Goal: Task Accomplishment & Management: Use online tool/utility

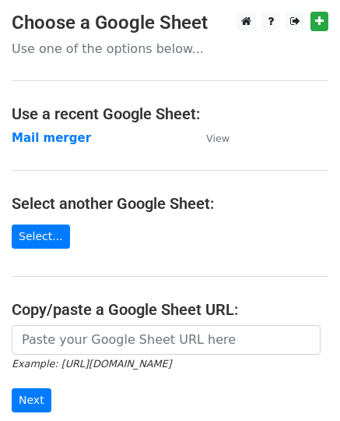
click at [24, 49] on p "Use one of the options below..." at bounding box center [170, 49] width 317 height 16
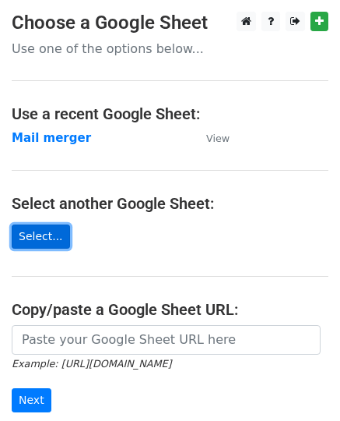
click at [21, 237] on link "Select..." at bounding box center [41, 236] width 58 height 24
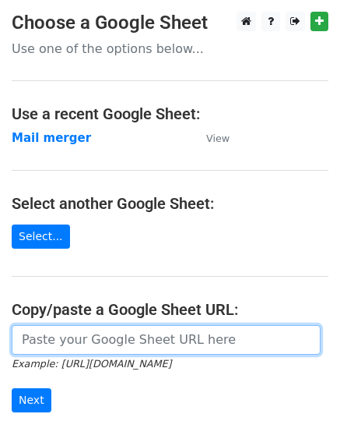
click at [44, 337] on input "url" at bounding box center [166, 340] width 309 height 30
paste input "https://docs.google.com/spreadsheets/d/1BLWm6vBX6EiHPnGkk-a76JYsDuzDgoiip4OIFF2…"
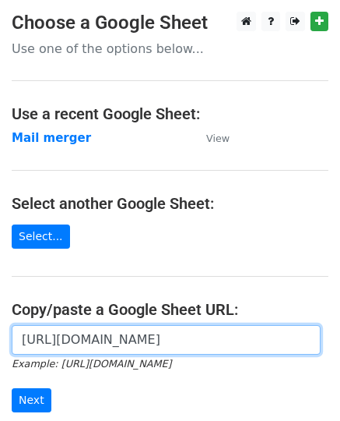
scroll to position [0, 456]
type input "https://docs.google.com/spreadsheets/d/1BLWm6vBX6EiHPnGkk-a76JYsDuzDgoiip4OIFF2…"
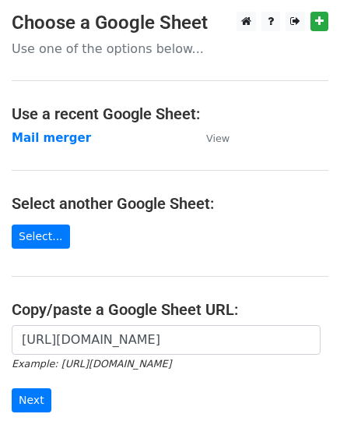
scroll to position [0, 0]
click at [37, 51] on p "Use one of the options below..." at bounding box center [170, 49] width 317 height 16
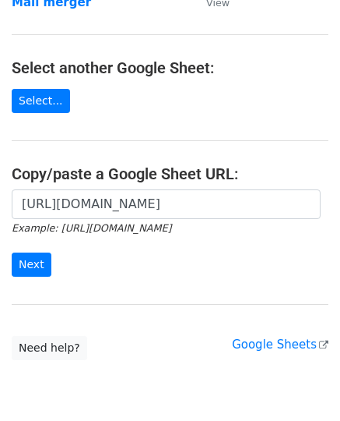
scroll to position [146, 0]
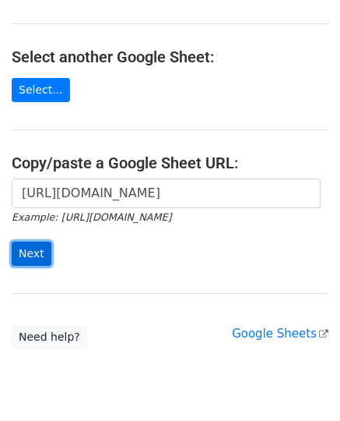
click at [33, 253] on input "Next" at bounding box center [32, 253] width 40 height 24
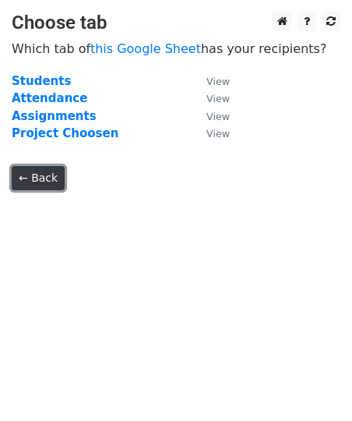
click at [37, 176] on link "← Back" at bounding box center [38, 178] width 53 height 24
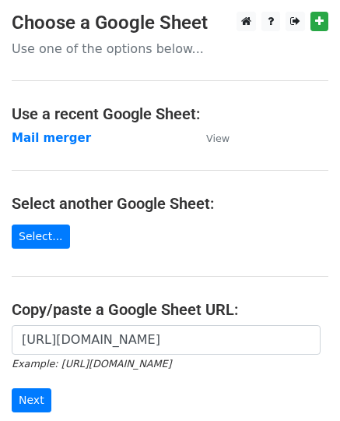
scroll to position [146, 0]
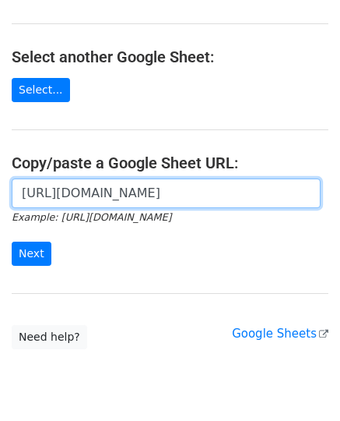
click at [66, 199] on input "https://docs.google.com/spreadsheets/d/1BLWm6vBX6EiHPnGkk-a76JYsDuzDgoiip4OIFF2…" at bounding box center [166, 193] width 309 height 30
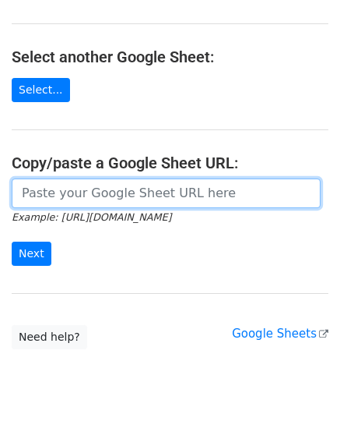
paste input "https://docs.google.com/spreadsheets/d/1g7QQcKNeXzCLEiAclHdhjrqlZ07TR2TZivcYyfy…"
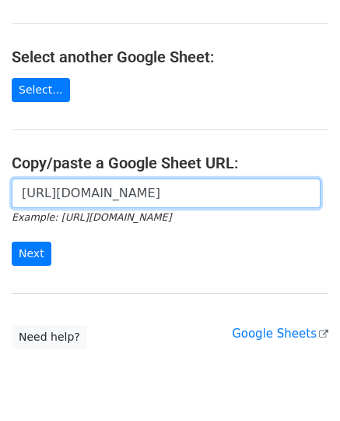
scroll to position [0, 308]
type input "https://docs.google.com/spreadsheets/d/1g7QQcKNeXzCLEiAclHdhjrqlZ07TR2TZivcYyfy…"
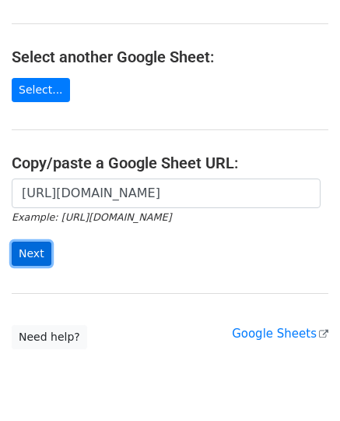
scroll to position [0, 0]
click at [26, 252] on input "Next" at bounding box center [32, 253] width 40 height 24
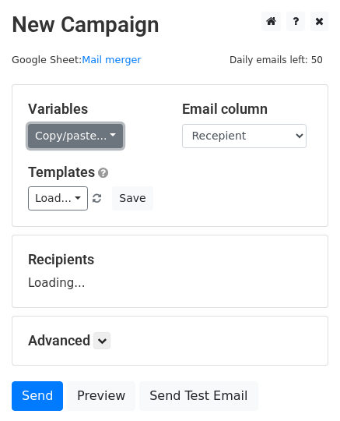
click at [78, 137] on link "Copy/paste..." at bounding box center [75, 136] width 95 height 24
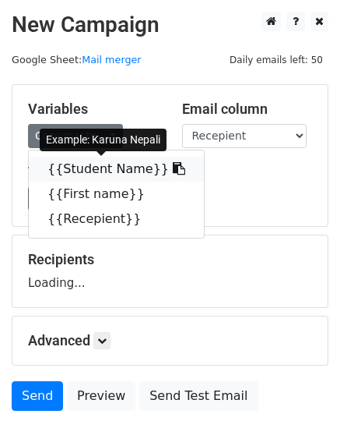
click at [67, 164] on link "{{Student Name}}" at bounding box center [116, 169] width 175 height 25
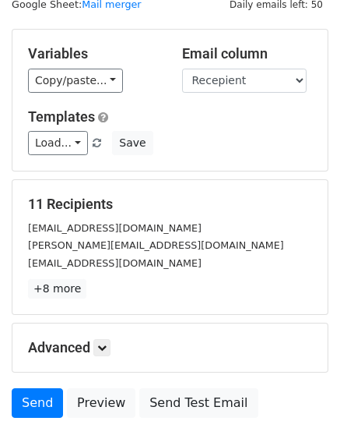
scroll to position [51, 0]
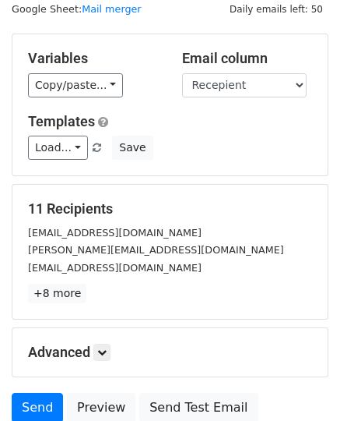
click at [21, 259] on div "ashok@skillshikshya.com" at bounding box center [170, 268] width 308 height 18
click at [15, 262] on div "11 Recipients karuna@skillshikshya.com rejisha@skillshikshya.com ashok@skillshi…" at bounding box center [169, 252] width 315 height 134
